Goal: Information Seeking & Learning: Check status

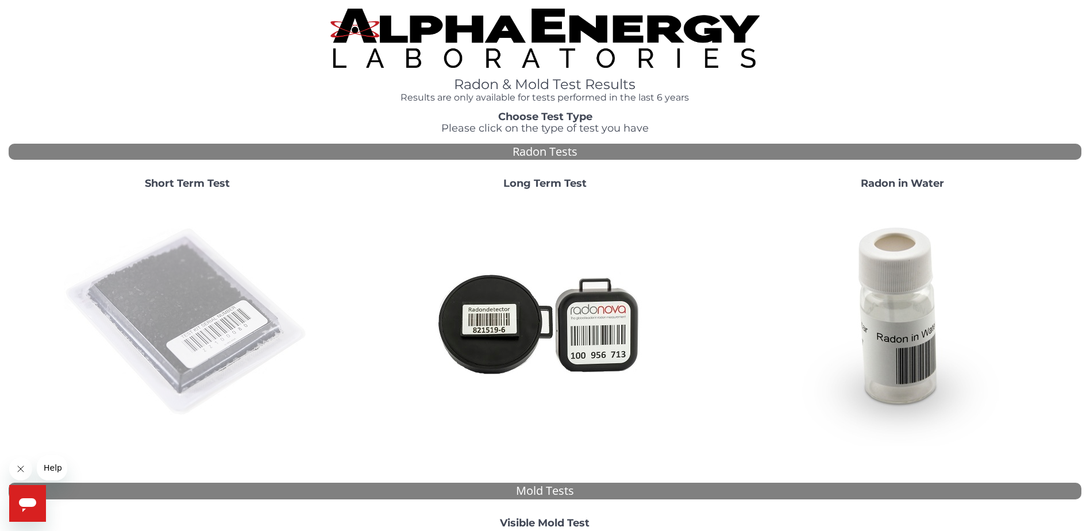
click at [200, 318] on img at bounding box center [187, 322] width 247 height 247
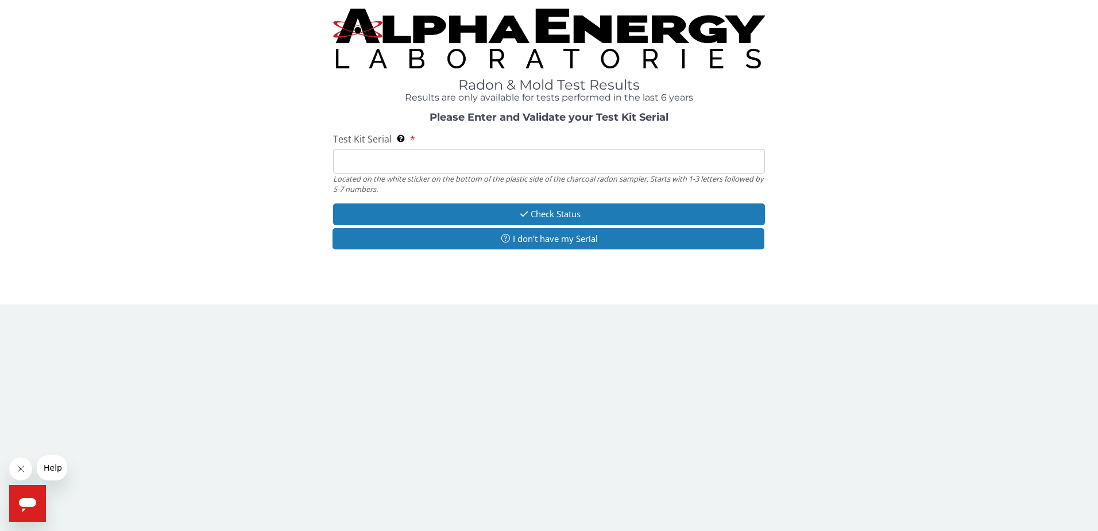
click at [358, 161] on input "Test Kit Serial Located on the white sticker on the bottom of the plastic side …" at bounding box center [549, 161] width 433 height 25
type input "FE466295"
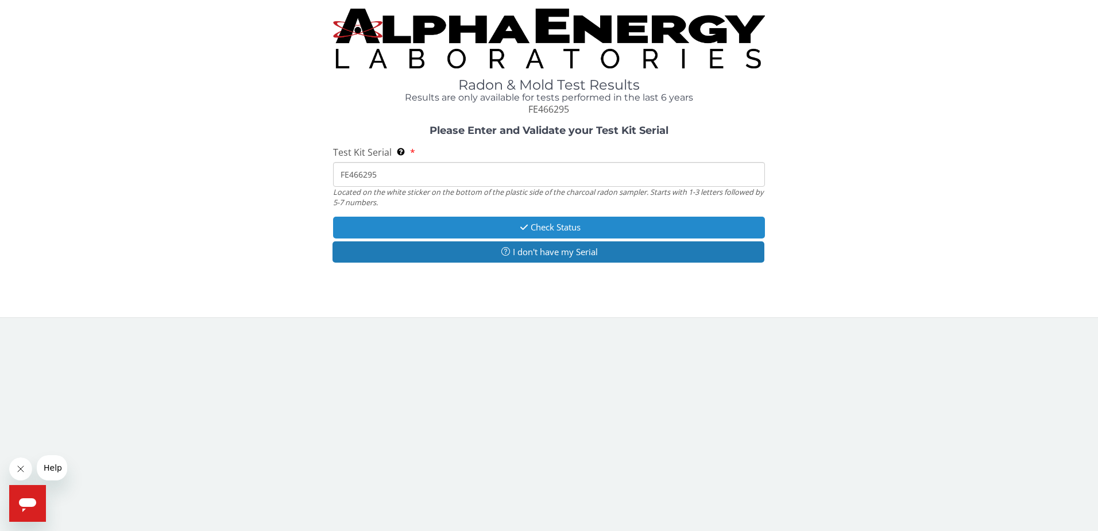
click at [567, 226] on button "Check Status" at bounding box center [549, 227] width 433 height 21
